Goal: Information Seeking & Learning: Learn about a topic

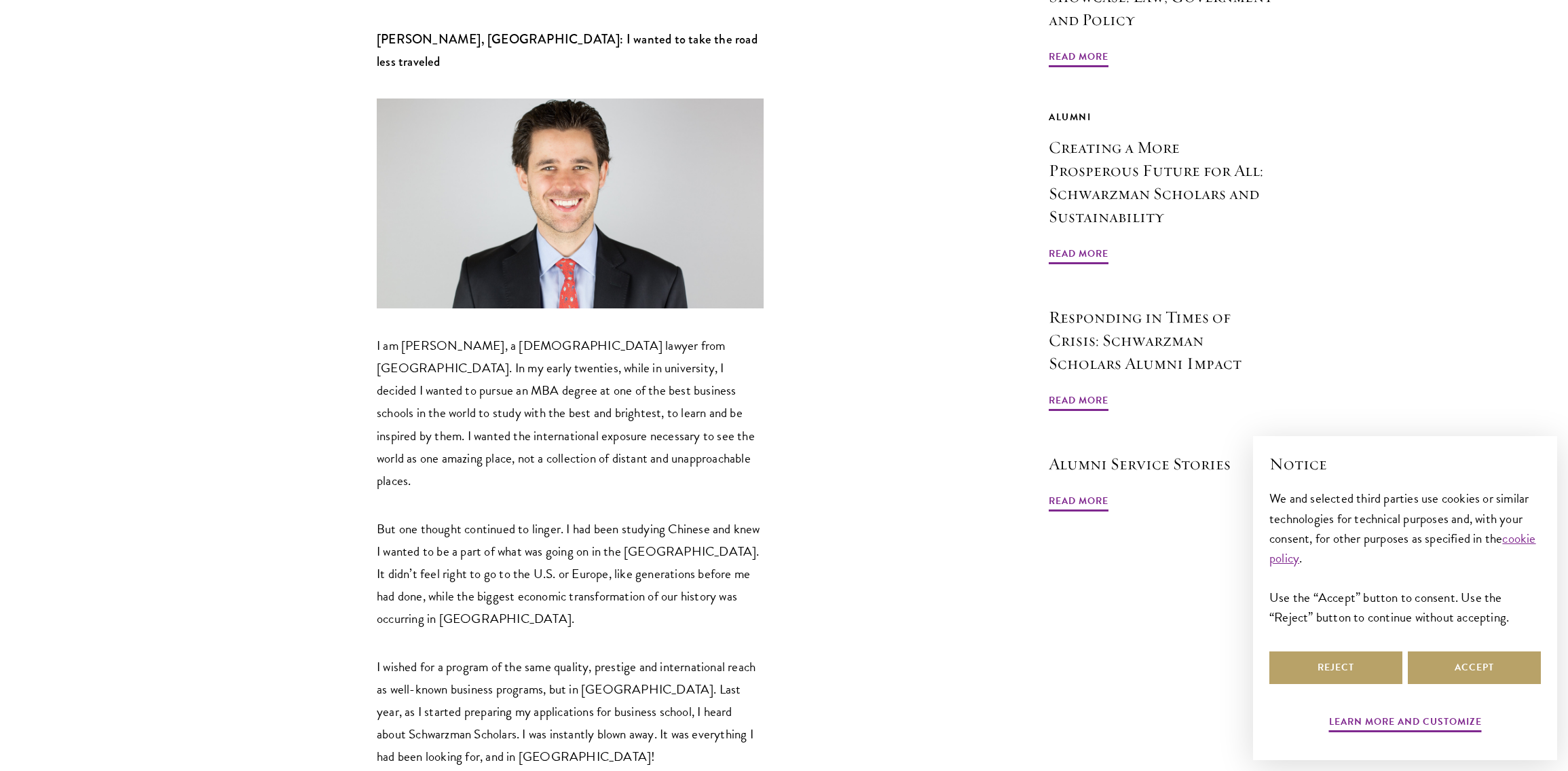
scroll to position [651, 0]
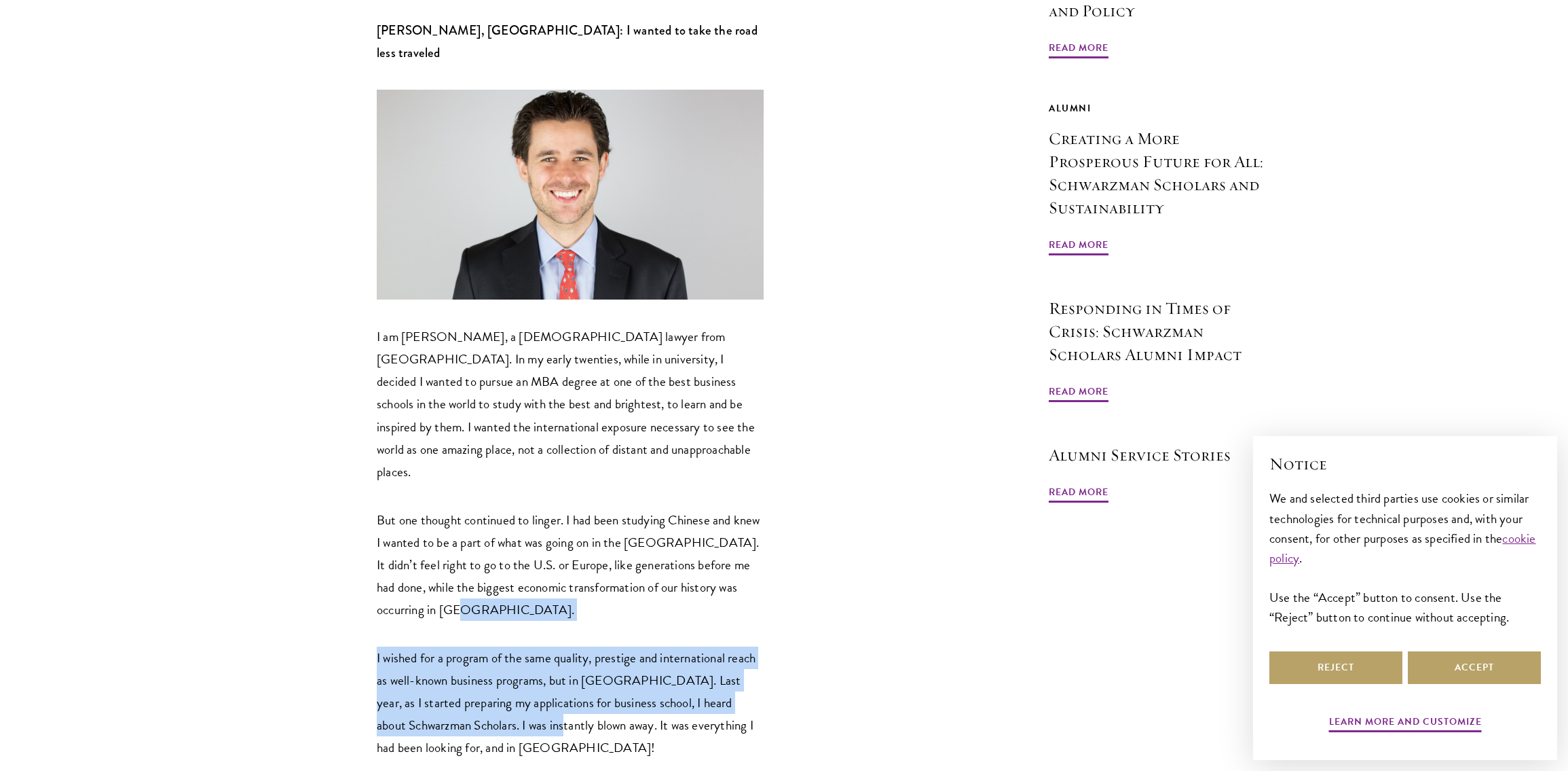
drag, startPoint x: 531, startPoint y: 649, endPoint x: 550, endPoint y: 527, distance: 123.5
click at [550, 527] on p "But one thought continued to linger. I had been studying Chinese and knew I wan…" at bounding box center [570, 565] width 387 height 112
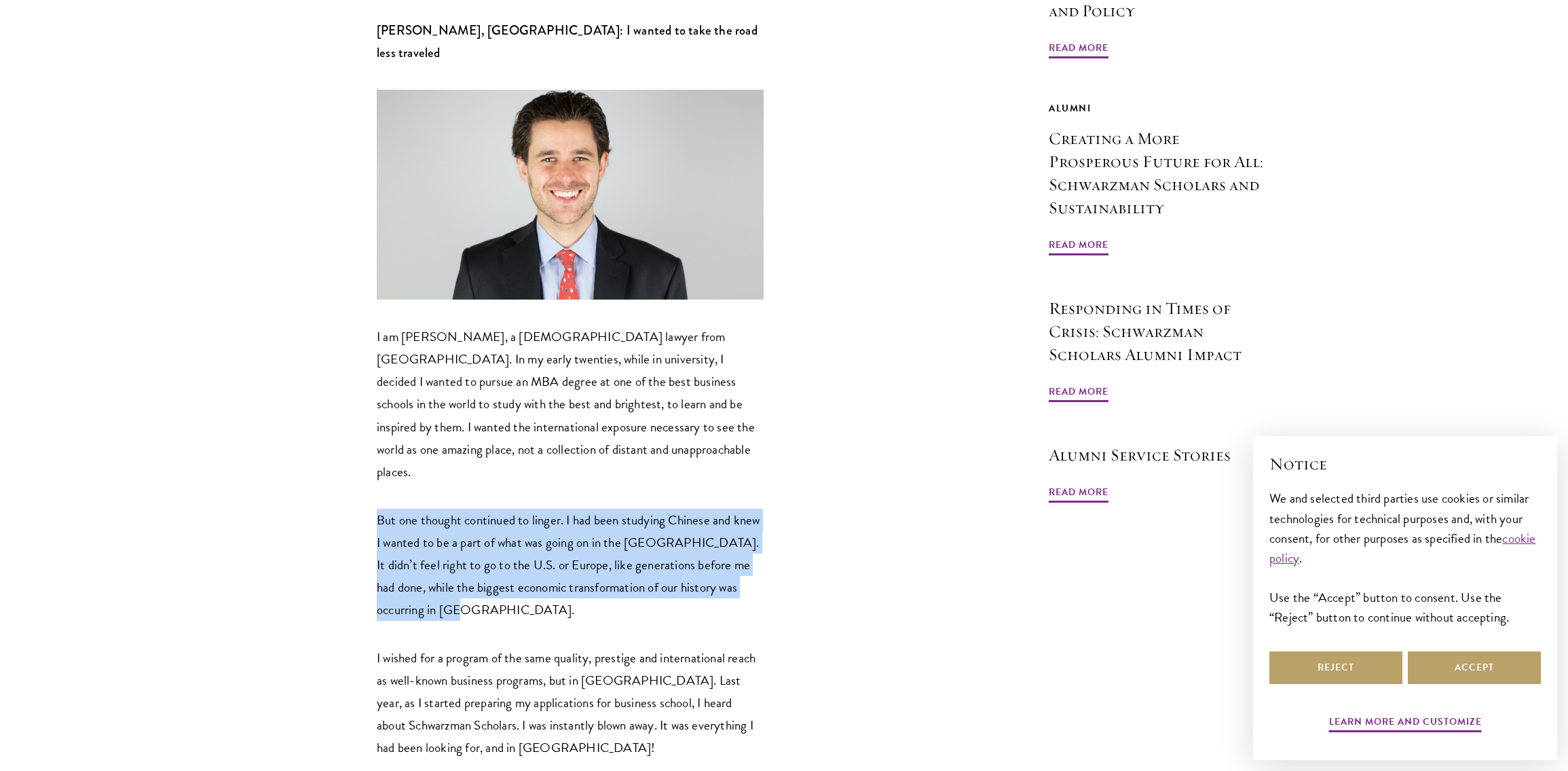
drag, startPoint x: 541, startPoint y: 526, endPoint x: 511, endPoint y: 407, distance: 122.7
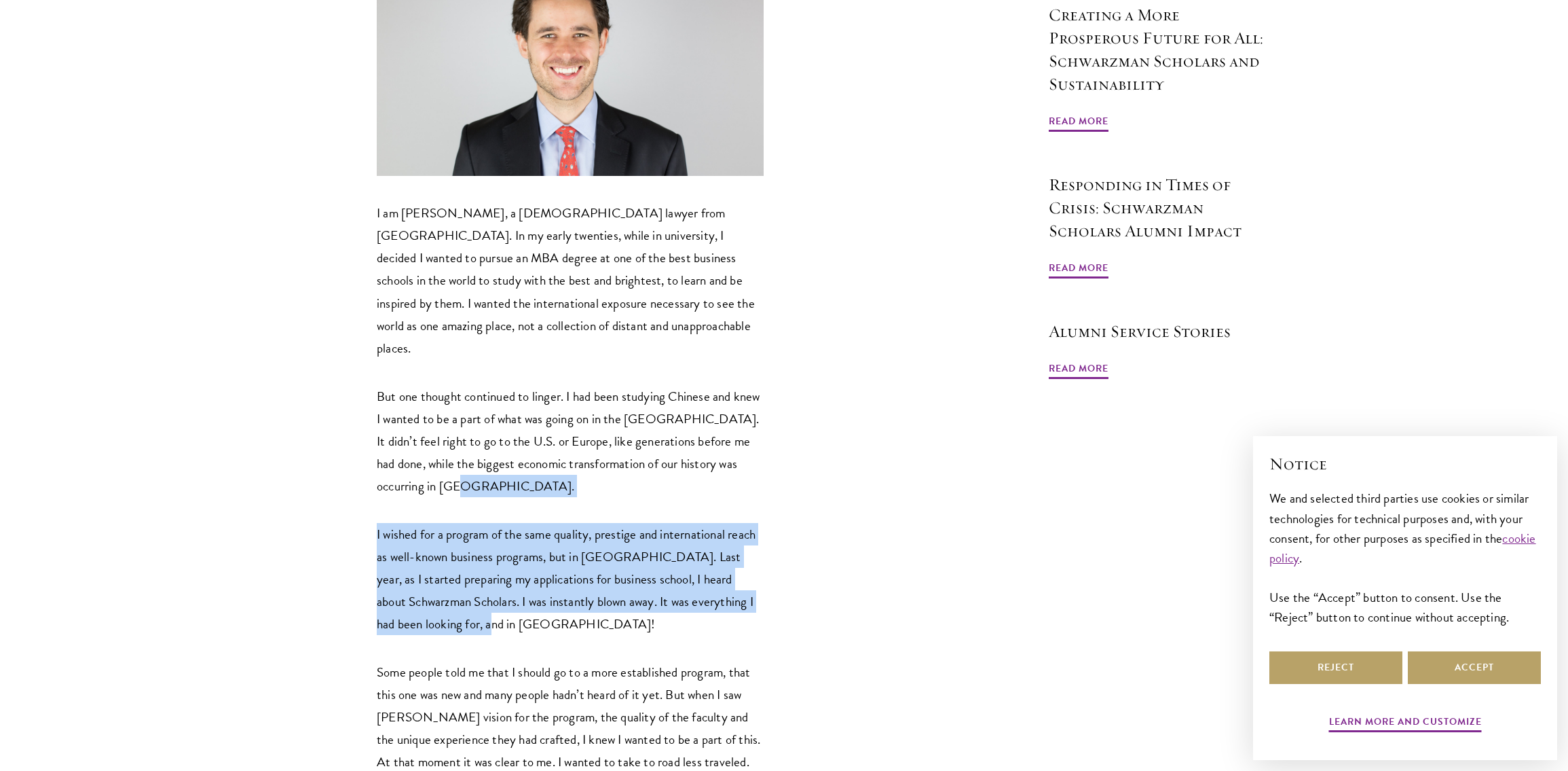
drag, startPoint x: 491, startPoint y: 539, endPoint x: 457, endPoint y: 410, distance: 133.4
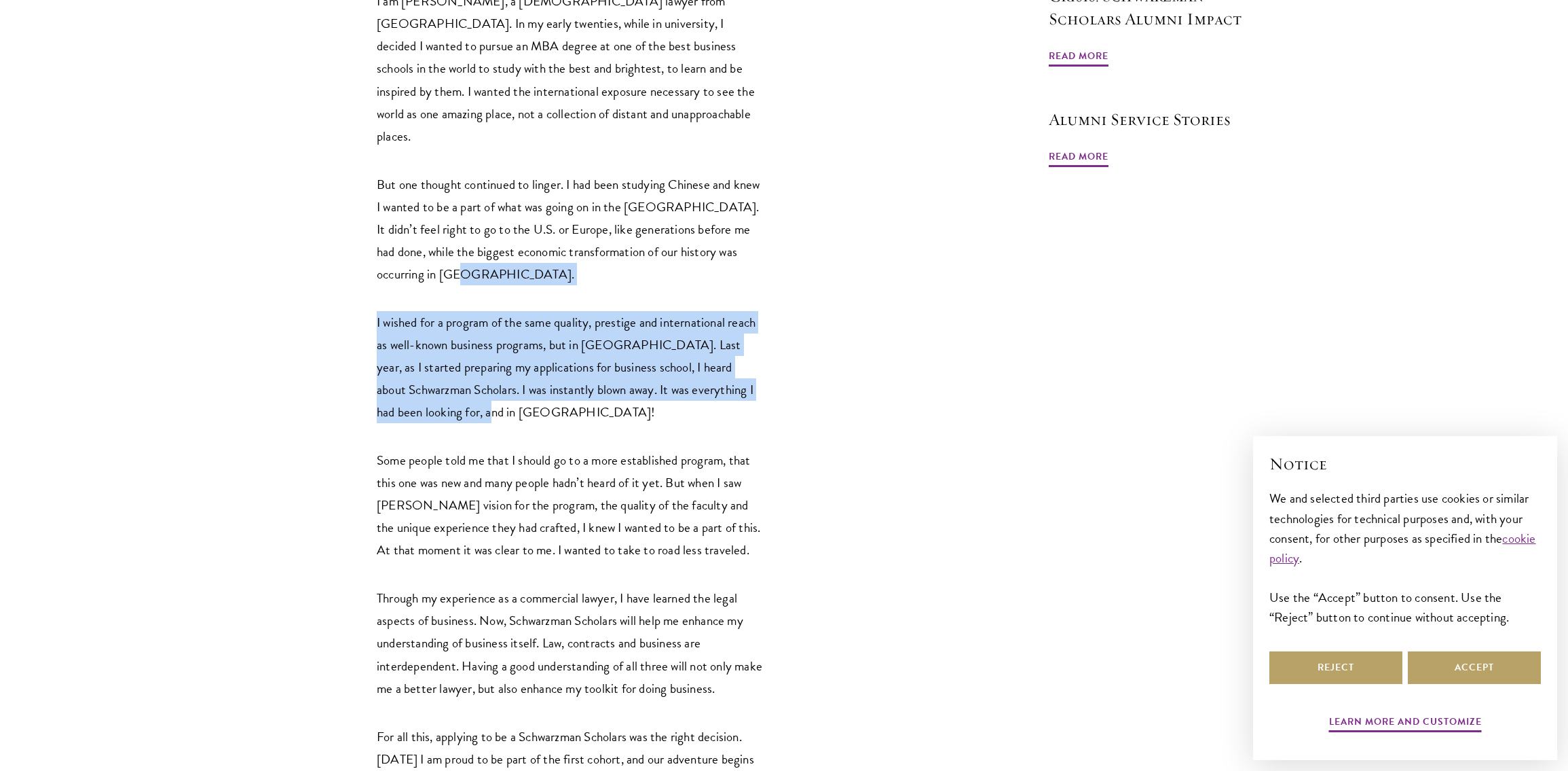
drag, startPoint x: 465, startPoint y: 491, endPoint x: 447, endPoint y: 368, distance: 124.3
click at [447, 449] on p "Some people told me that I should go to a more established program, that this o…" at bounding box center [570, 505] width 387 height 112
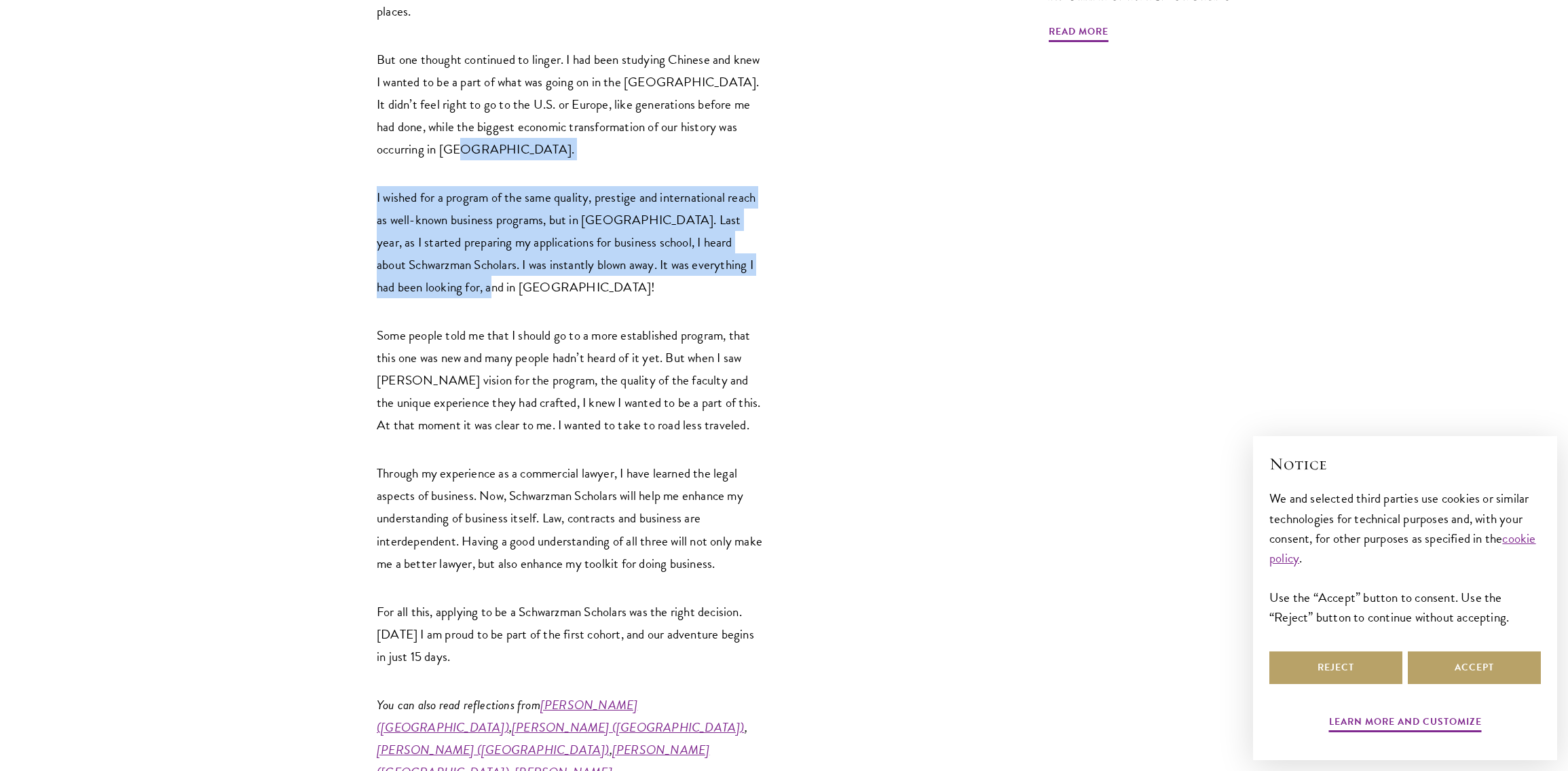
scroll to position [1121, 0]
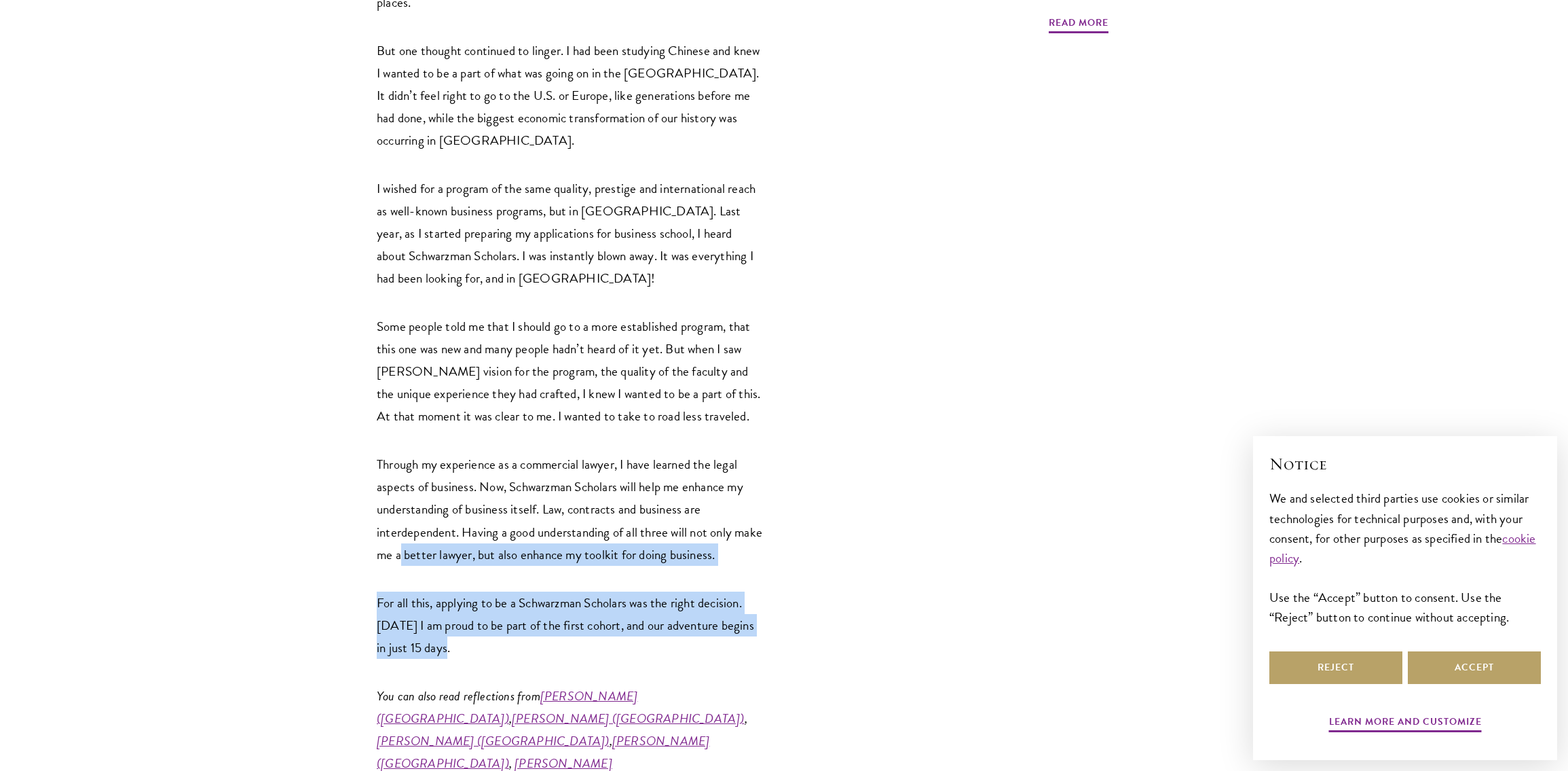
drag, startPoint x: 445, startPoint y: 583, endPoint x: 431, endPoint y: 499, distance: 85.2
click at [431, 499] on div "Leading up to the arrival of the inaugural class of Schwarzman Scholars, we inv…" at bounding box center [570, 657] width 387 height 2442
click at [431, 499] on p "Through my experience as a commercial lawyer, I have learned the legal aspects …" at bounding box center [570, 509] width 387 height 112
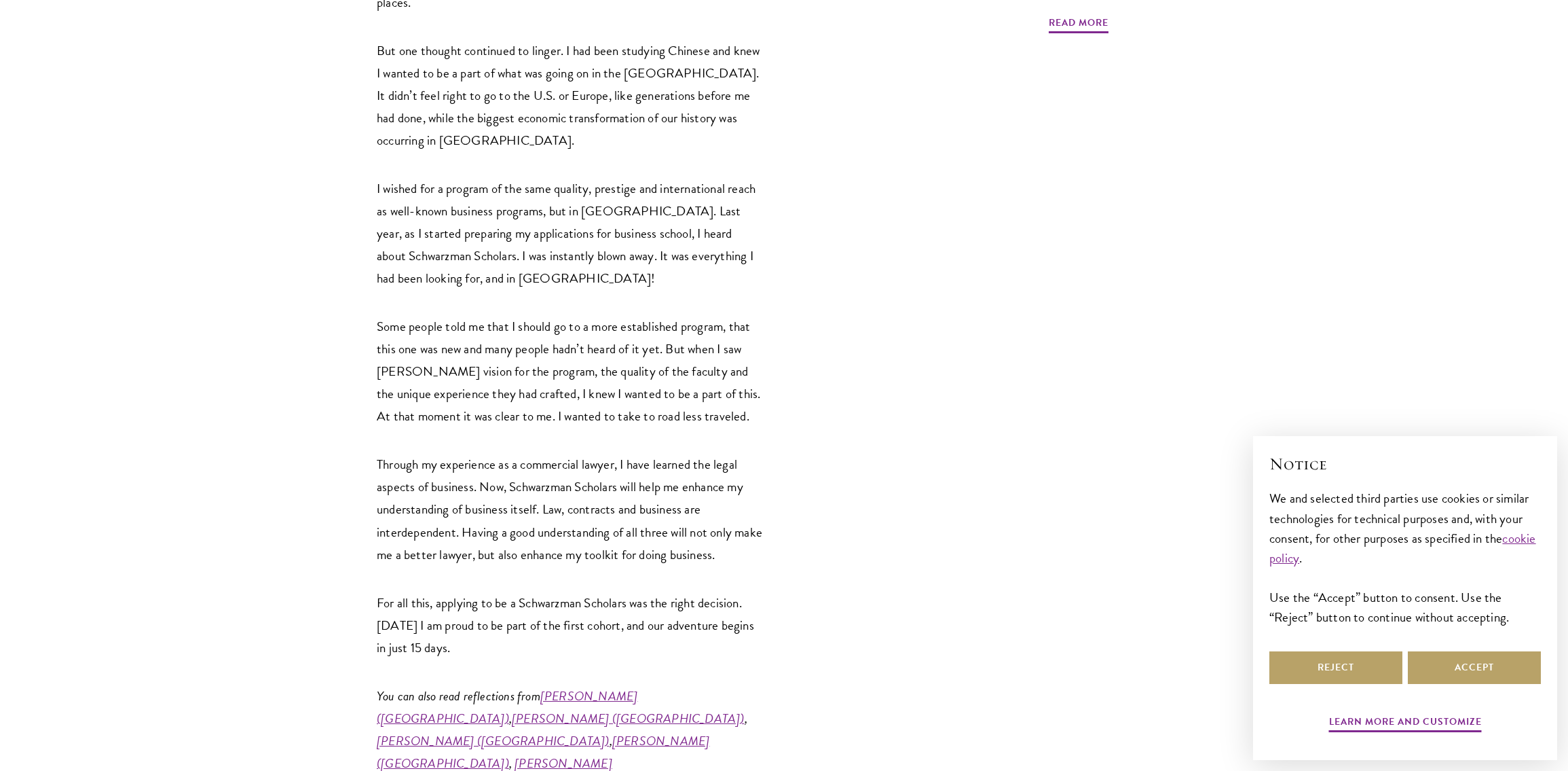
scroll to position [1370, 0]
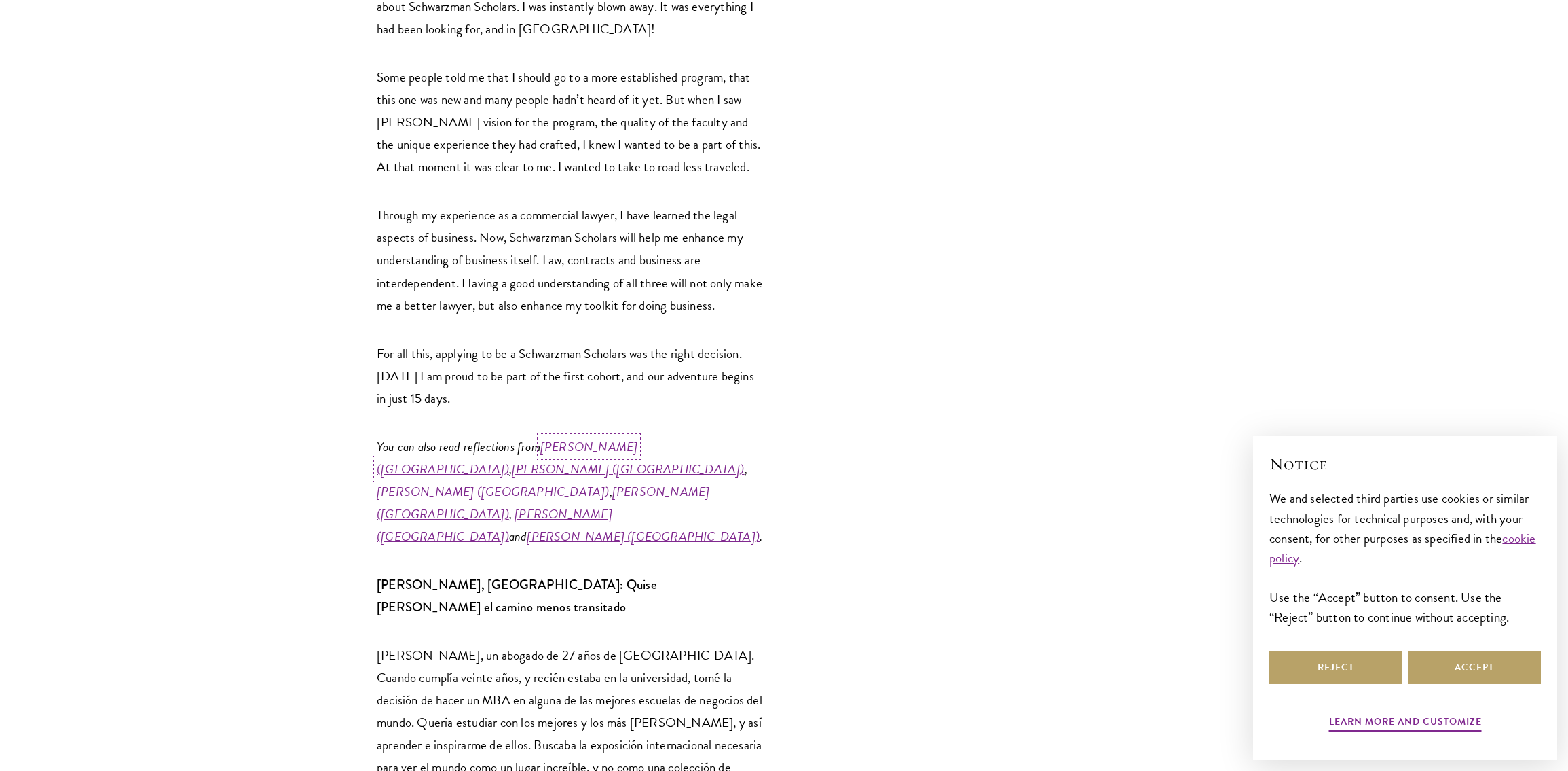
click at [565, 437] on link "[PERSON_NAME] ([GEOGRAPHIC_DATA]" at bounding box center [507, 457] width 261 height 42
click at [684, 459] on link "[PERSON_NAME] ([GEOGRAPHIC_DATA])" at bounding box center [629, 469] width 233 height 20
click at [486, 482] on link "[PERSON_NAME] ([GEOGRAPHIC_DATA])" at bounding box center [493, 492] width 233 height 20
click at [631, 482] on link "[PERSON_NAME] ([GEOGRAPHIC_DATA])" at bounding box center [543, 502] width 333 height 42
click at [613, 504] on link "[PERSON_NAME] ([GEOGRAPHIC_DATA])" at bounding box center [494, 525] width 235 height 42
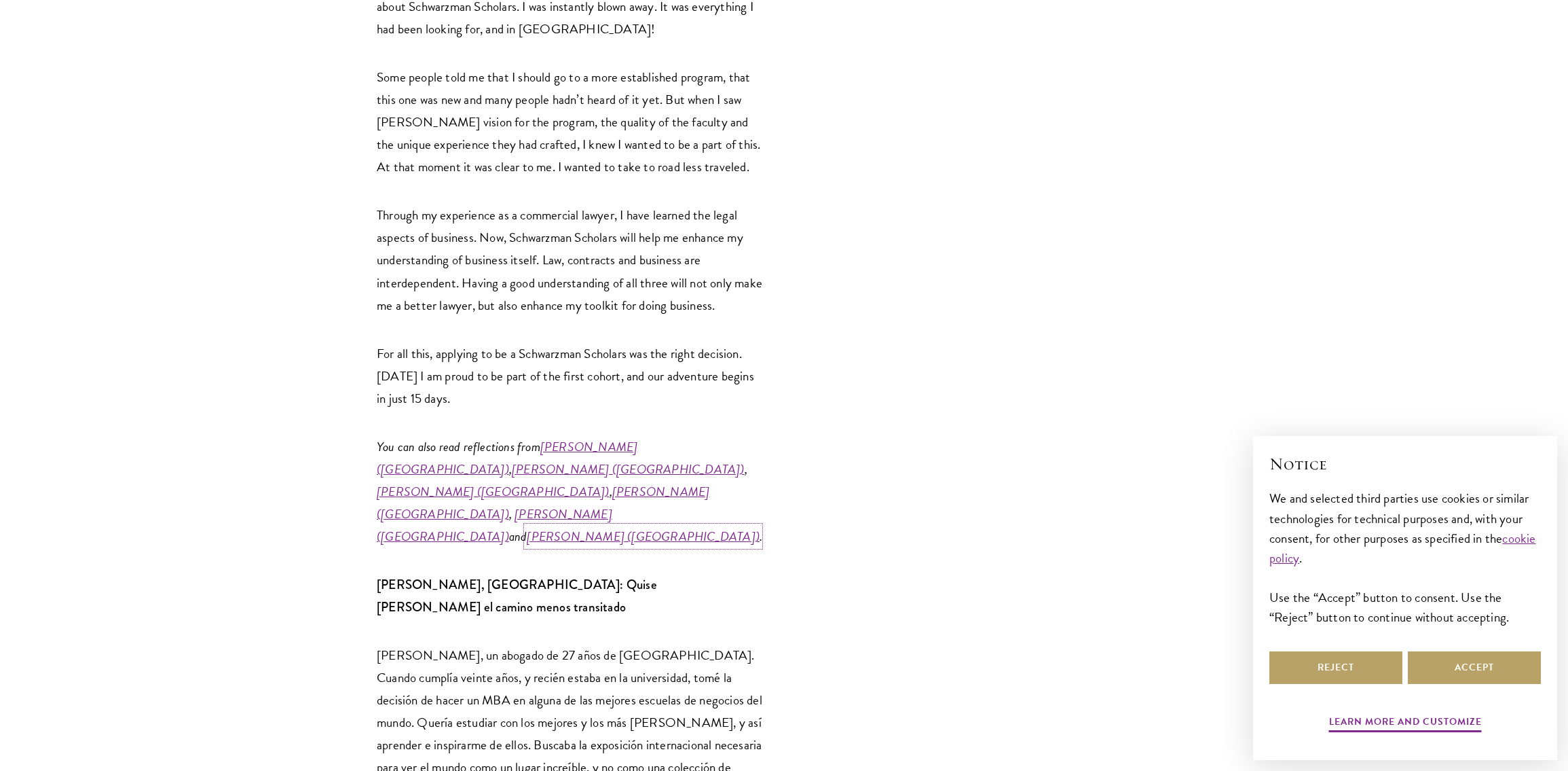
click at [528, 526] on link "[PERSON_NAME] ([GEOGRAPHIC_DATA])" at bounding box center [643, 536] width 233 height 20
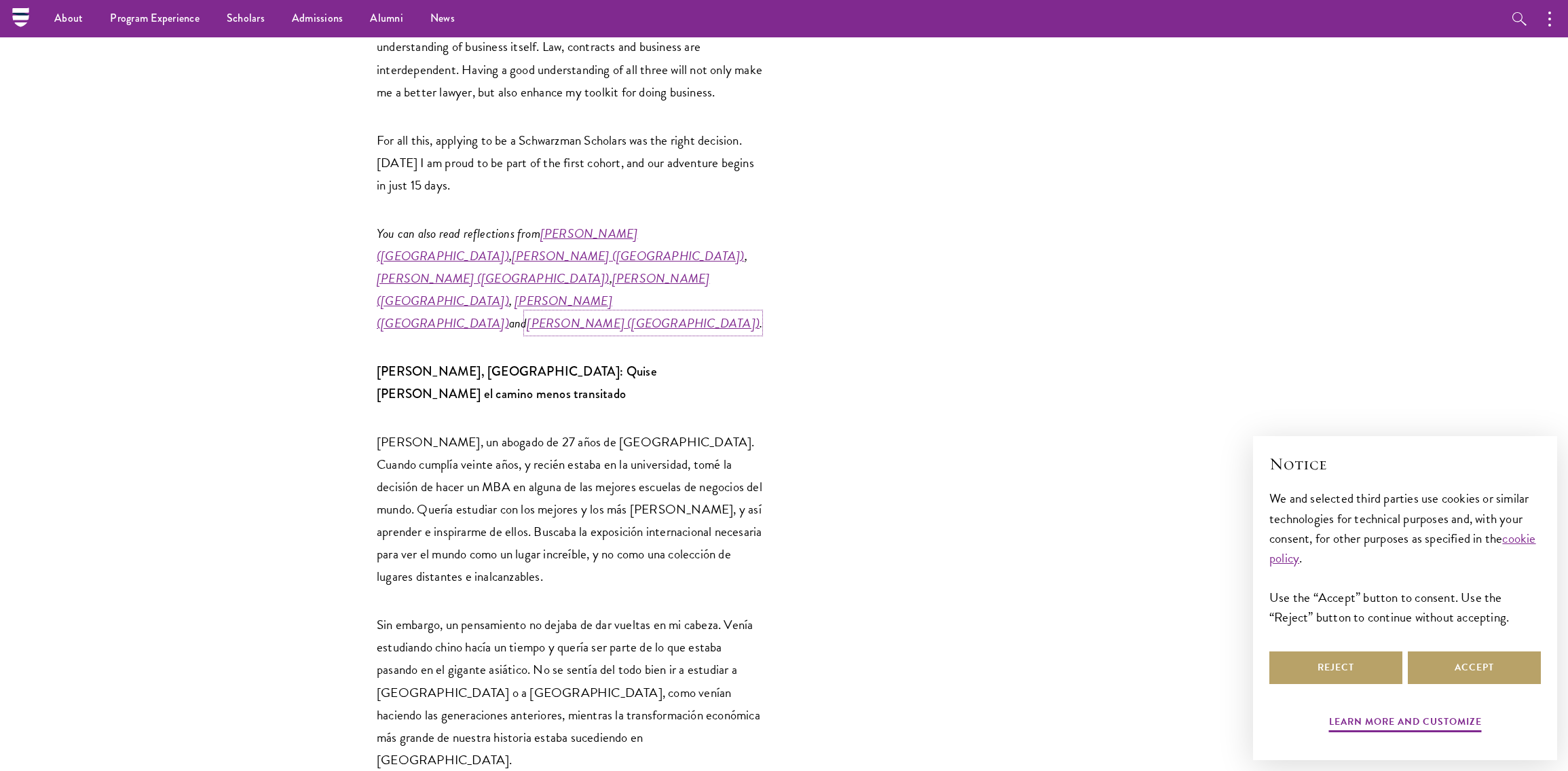
scroll to position [1352, 0]
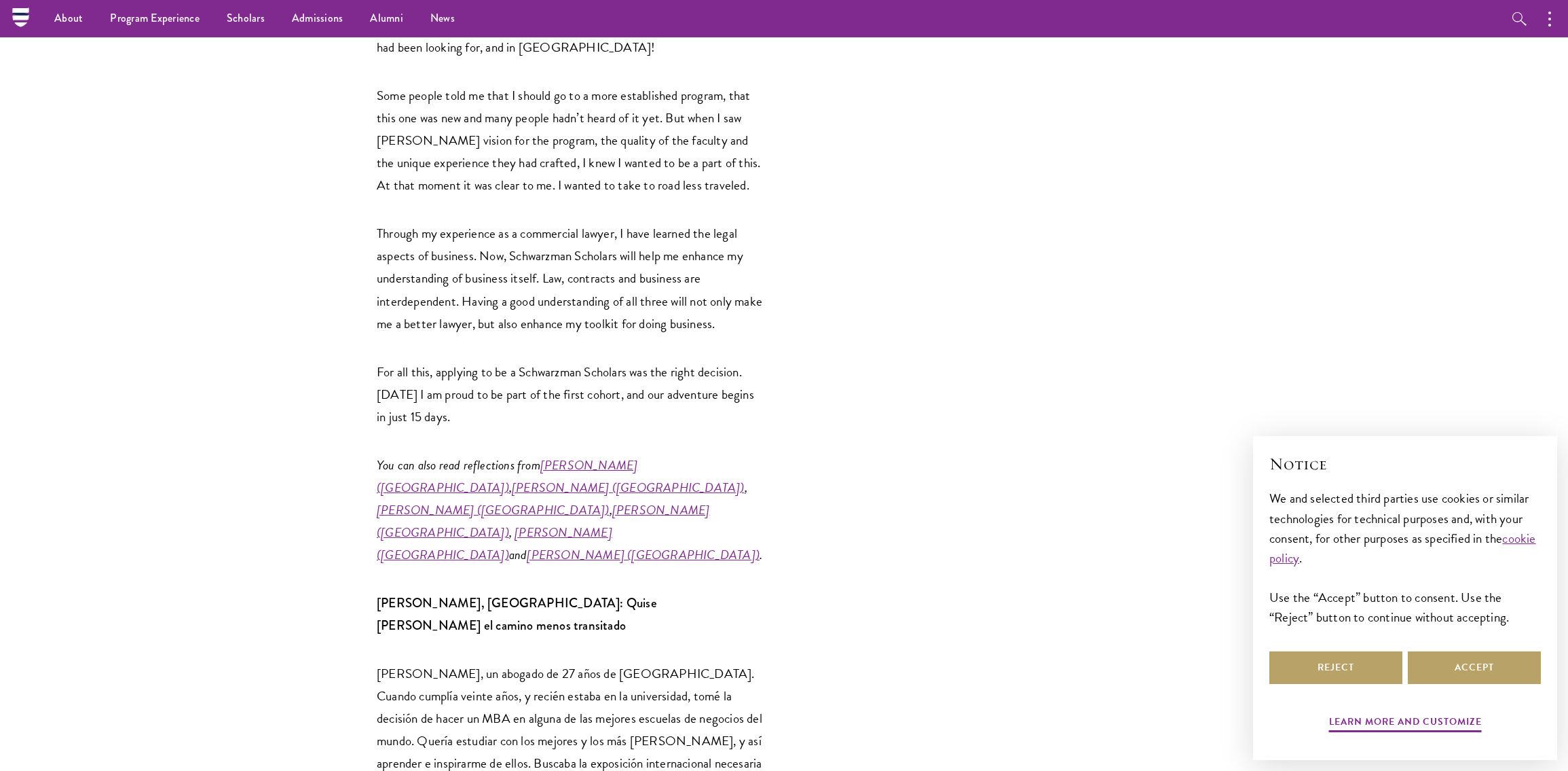
click at [648, 453] on p "You can also read reflections from [PERSON_NAME] ([GEOGRAPHIC_DATA] ) , [PERSON…" at bounding box center [570, 509] width 387 height 112
drag, startPoint x: 636, startPoint y: 450, endPoint x: 458, endPoint y: 441, distance: 178.2
click at [458, 453] on p "You can also read reflections from [PERSON_NAME] ([GEOGRAPHIC_DATA] ) , [PERSON…" at bounding box center [570, 509] width 387 height 112
copy em "[PERSON_NAME] ([GEOGRAPHIC_DATA]) ."
